Goal: Task Accomplishment & Management: Use online tool/utility

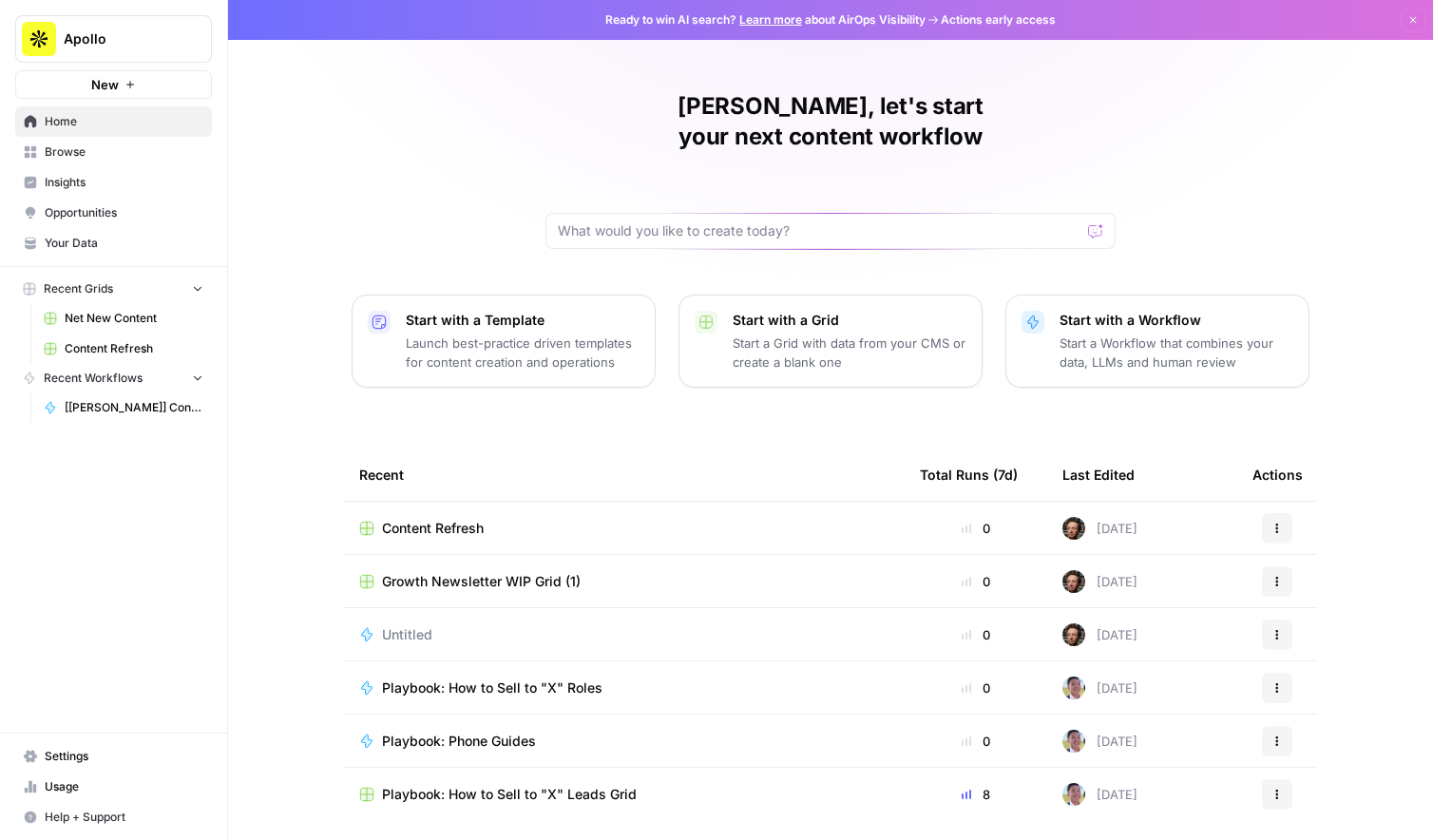
scroll to position [34, 0]
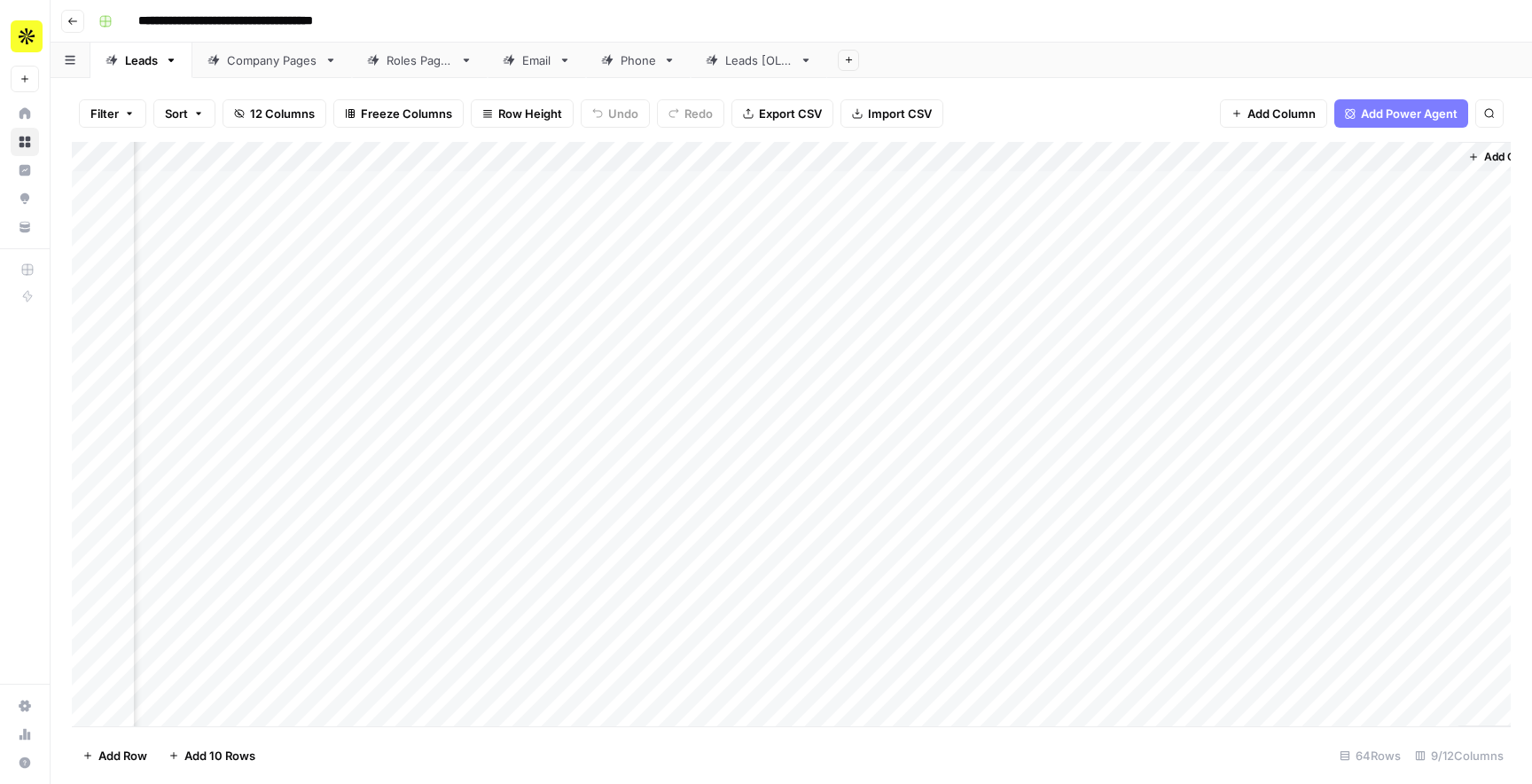
scroll to position [0, 159]
click at [624, 65] on div "Phone" at bounding box center [638, 60] width 35 height 18
click at [411, 278] on div "Add Column" at bounding box center [791, 433] width 1439 height 584
click at [436, 315] on div "Add Column" at bounding box center [791, 433] width 1439 height 584
click at [436, 339] on div "Add Column" at bounding box center [791, 433] width 1439 height 584
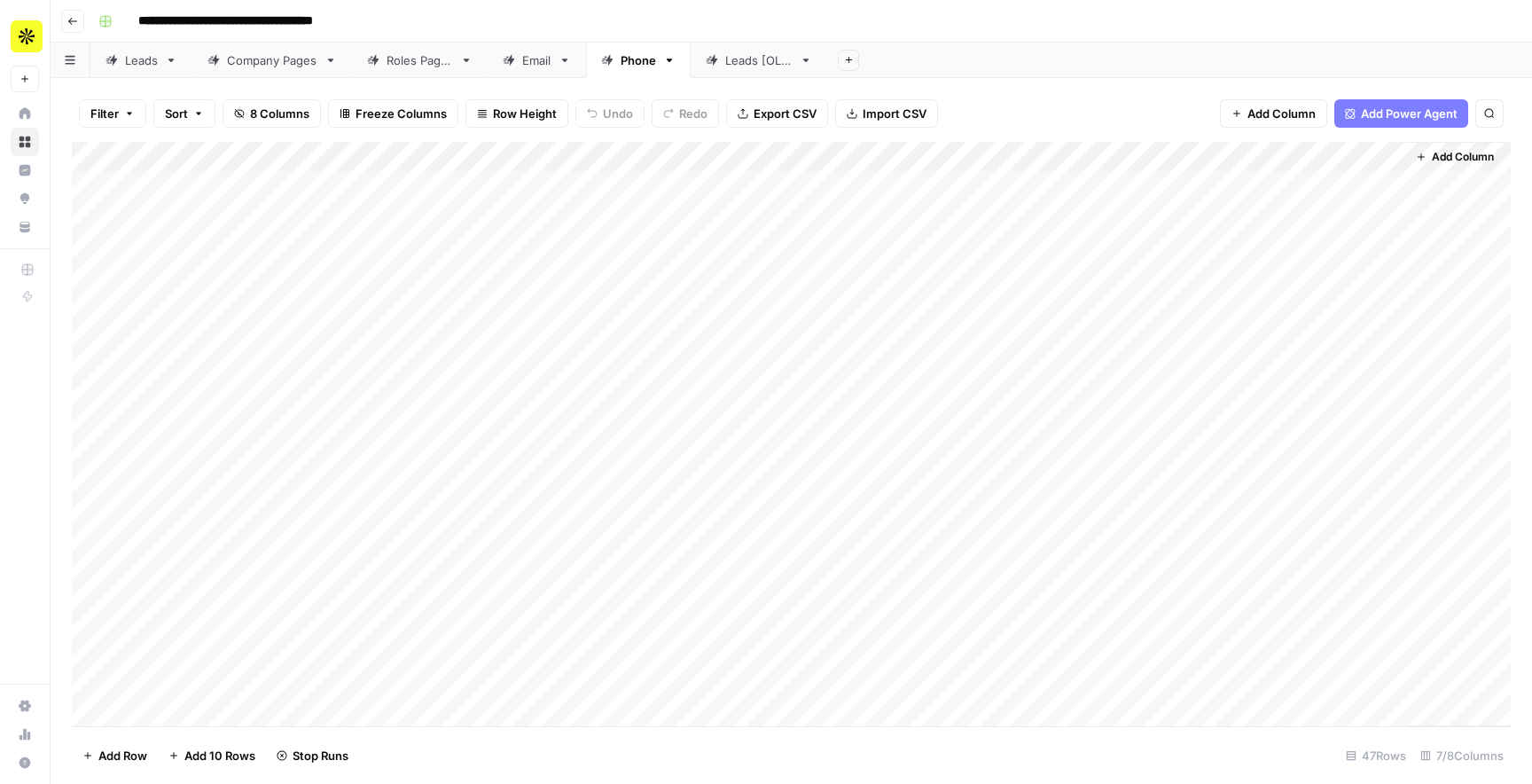
click at [438, 370] on div "Add Column" at bounding box center [791, 433] width 1439 height 584
click at [445, 421] on div "Add Column" at bounding box center [791, 433] width 1439 height 584
click at [441, 400] on div "Add Column" at bounding box center [791, 433] width 1439 height 584
